Goal: Communication & Community: Answer question/provide support

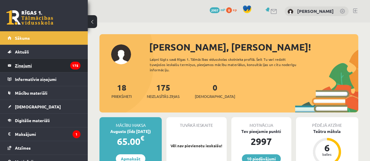
click at [59, 67] on legend "Ziņojumi 175" at bounding box center [48, 65] width 66 height 13
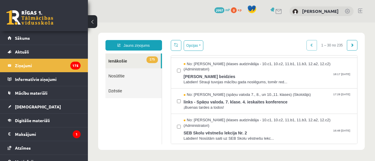
scroll to position [700, 0]
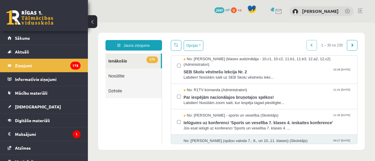
click at [157, 61] on span "175" at bounding box center [151, 60] width 11 height 7
click at [157, 60] on span "175" at bounding box center [151, 60] width 11 height 7
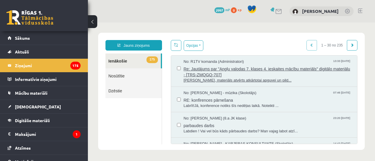
scroll to position [0, 0]
click at [206, 63] on span "No: R1TV komanda (Administratori)" at bounding box center [214, 62] width 60 height 6
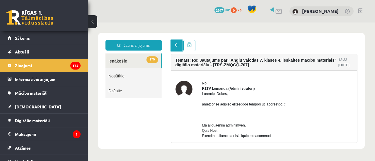
click at [176, 47] on span at bounding box center [177, 45] width 4 height 4
